Goal: Complete application form

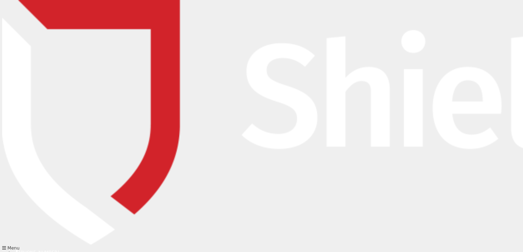
type input "[PERSON_NAME]"
type input "Fisher"
type input "[EMAIL_ADDRESS][PERSON_NAME][DOMAIN_NAME]"
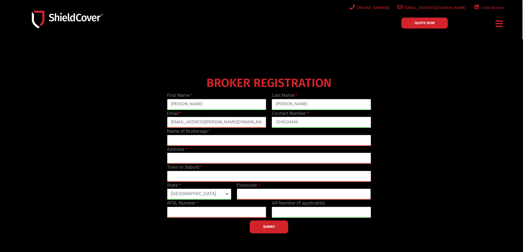
type input "0249324444"
type input "ARMA Insurance Brokers Hunter Valley"
type input "4"
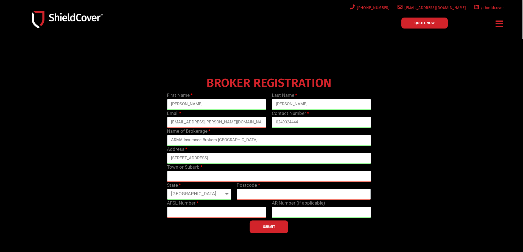
type input "53 New England Highway"
type input "Maitland"
select select "NSW"
click at [167, 189] on select "Queensland New South Wales Northern Territory South Australia Tasmania Victoria…" at bounding box center [199, 194] width 64 height 11
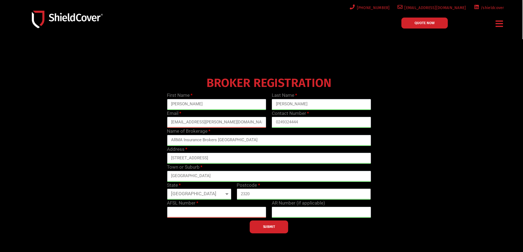
type input "2320"
click at [241, 217] on input "text" at bounding box center [216, 212] width 99 height 11
paste input "233750"
type input "233750"
click at [323, 212] on input "text" at bounding box center [321, 212] width 99 height 11
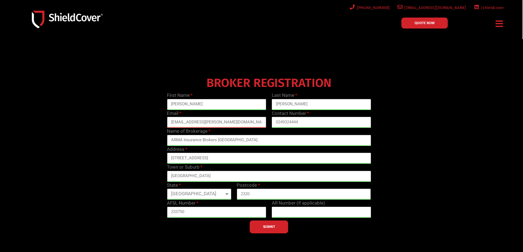
paste input "1317011"
type input "1317011"
click at [286, 233] on button "SUBMIT" at bounding box center [269, 227] width 38 height 13
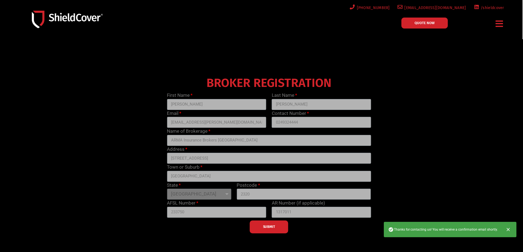
drag, startPoint x: 325, startPoint y: 239, endPoint x: 314, endPoint y: 240, distance: 11.9
click at [314, 240] on div at bounding box center [261, 157] width 523 height 236
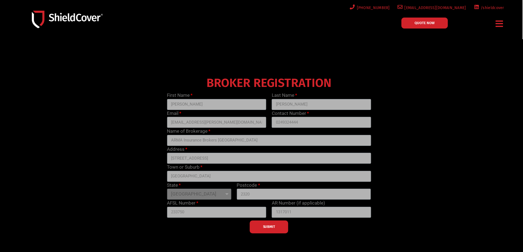
click at [277, 227] on div "SUBMIT" at bounding box center [269, 226] width 210 height 16
click at [203, 238] on div at bounding box center [261, 157] width 523 height 236
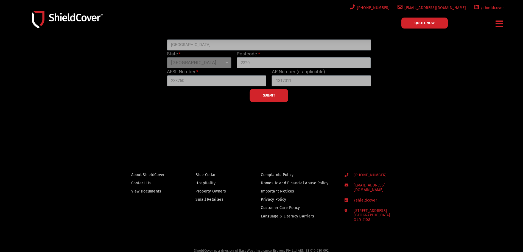
scroll to position [137, 0]
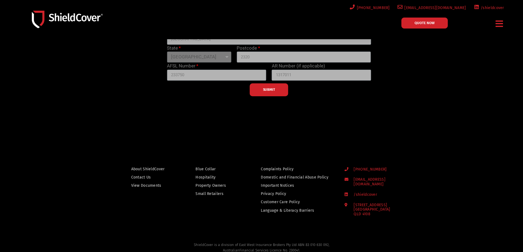
click at [264, 92] on div "SUBMIT" at bounding box center [269, 89] width 210 height 16
click at [419, 23] on span "QUOTE NOW" at bounding box center [425, 23] width 20 height 4
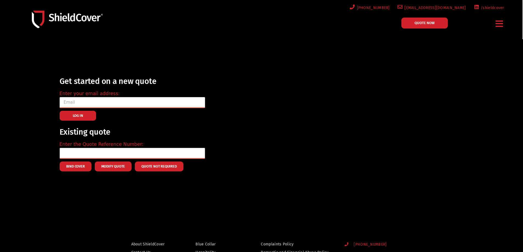
click at [135, 103] on input "email" at bounding box center [133, 102] width 146 height 11
type input "[EMAIL_ADDRESS][PERSON_NAME][DOMAIN_NAME]"
click at [80, 116] on span "LOG IN" at bounding box center [78, 115] width 10 height 1
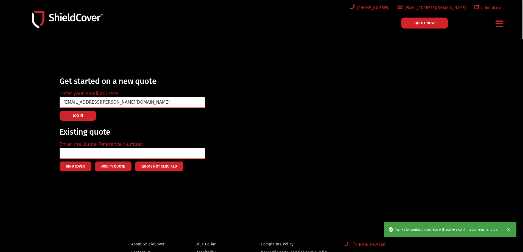
click at [79, 81] on h2 "Get started on a new quote" at bounding box center [133, 81] width 146 height 9
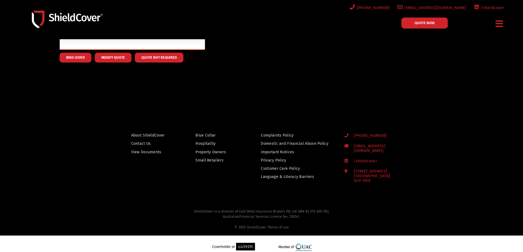
scroll to position [112, 0]
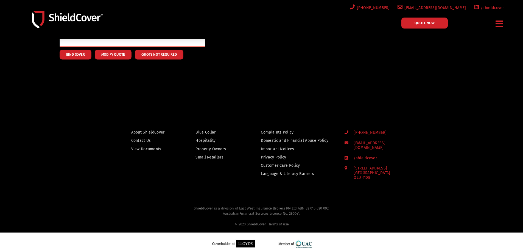
drag, startPoint x: 264, startPoint y: 88, endPoint x: 259, endPoint y: 91, distance: 6.3
click at [259, 91] on div at bounding box center [261, 14] width 523 height 174
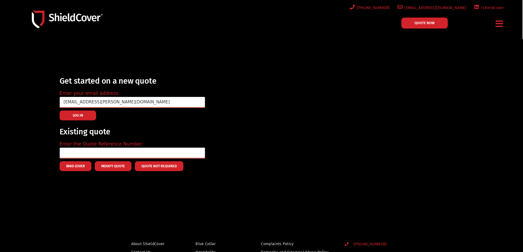
scroll to position [0, 0]
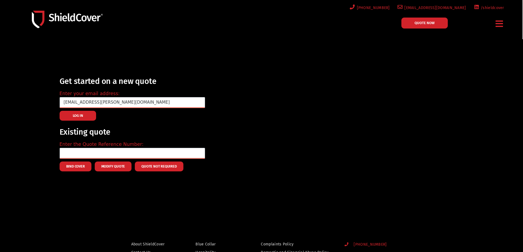
click at [83, 121] on div "Get started on a new quote Enter your email address: [PERSON_NAME][EMAIL_ADDRES…" at bounding box center [133, 124] width 146 height 94
click at [82, 118] on button "LOG IN" at bounding box center [78, 116] width 37 height 10
